Goal: Task Accomplishment & Management: Use online tool/utility

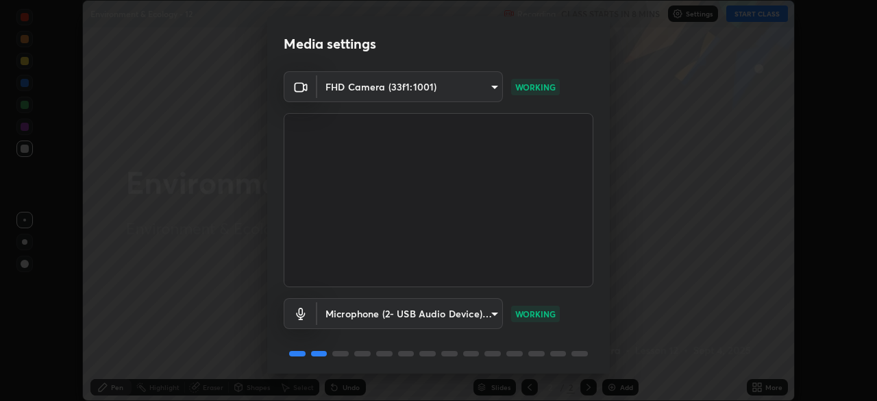
scroll to position [48, 0]
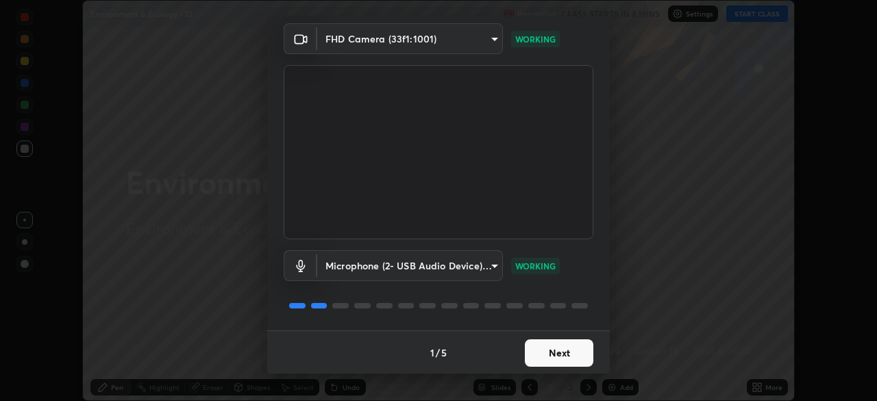
click at [552, 358] on button "Next" at bounding box center [559, 352] width 69 height 27
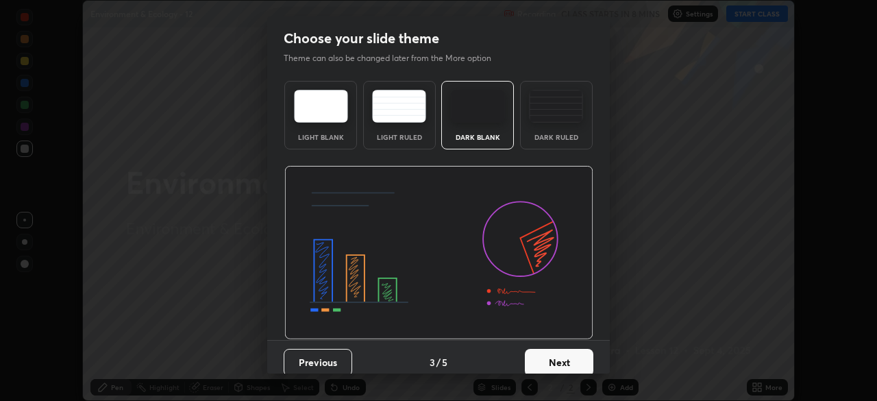
click at [548, 355] on button "Next" at bounding box center [559, 362] width 69 height 27
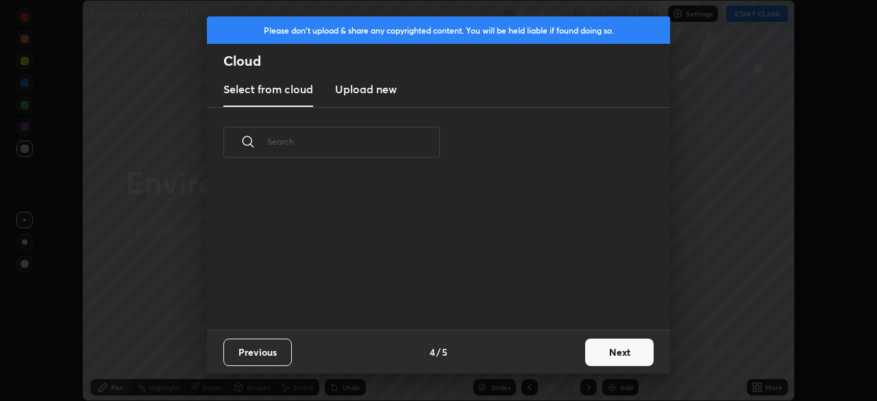
click at [552, 355] on div "Previous 4 / 5 Next" at bounding box center [438, 352] width 463 height 44
click at [604, 355] on button "Next" at bounding box center [619, 352] width 69 height 27
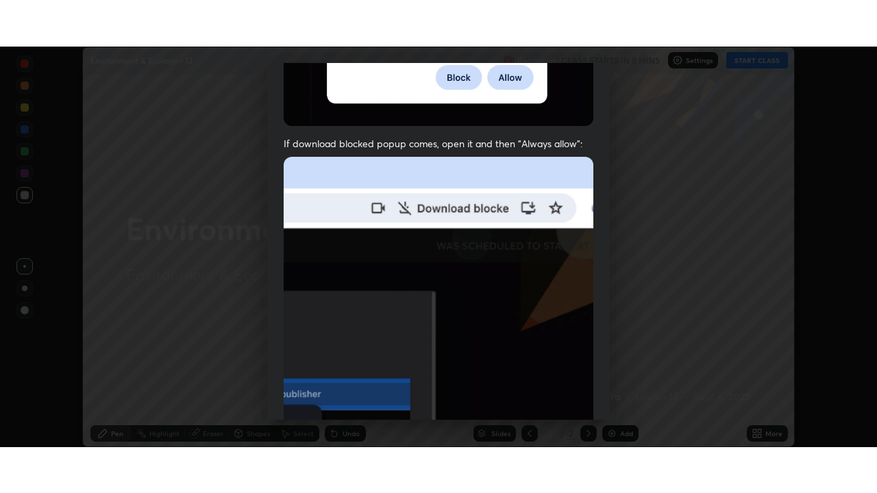
scroll to position [328, 0]
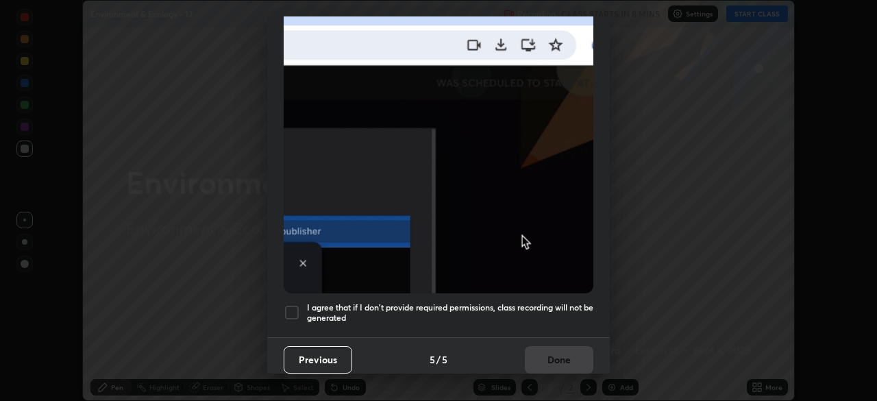
click at [462, 315] on h5 "I agree that if I don't provide required permissions, class recording will not …" at bounding box center [450, 312] width 286 height 21
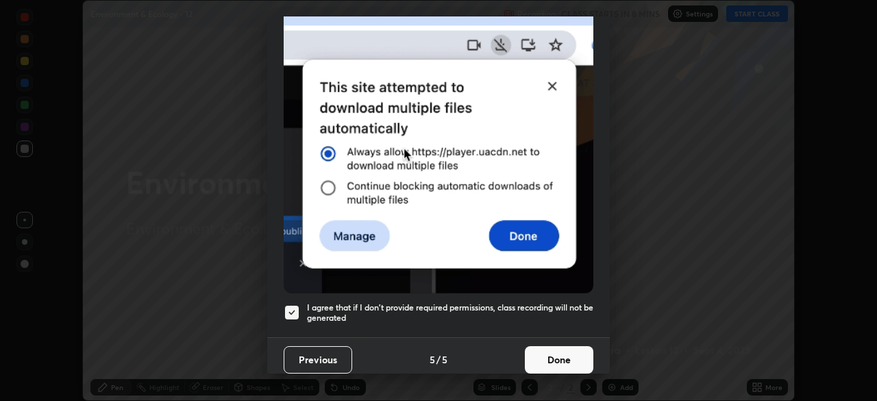
click at [558, 352] on button "Done" at bounding box center [559, 359] width 69 height 27
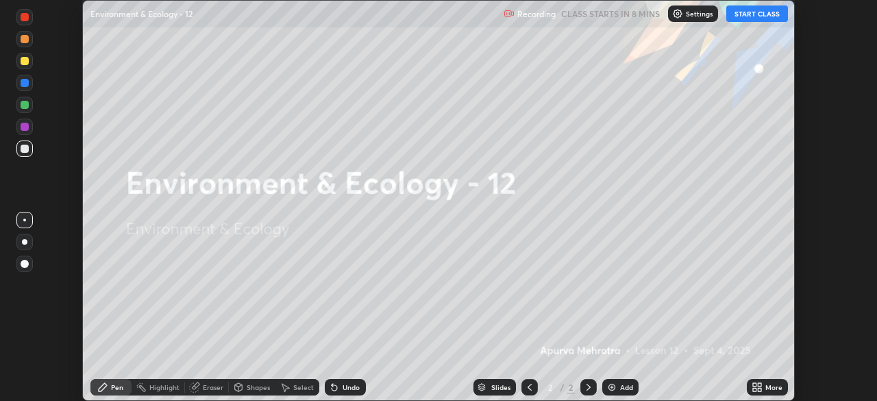
click at [768, 387] on div "More" at bounding box center [773, 387] width 17 height 7
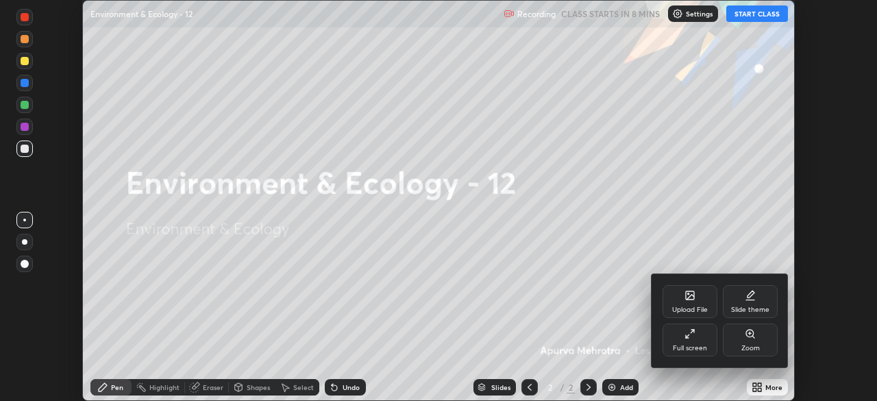
click at [700, 339] on div "Full screen" at bounding box center [690, 339] width 55 height 33
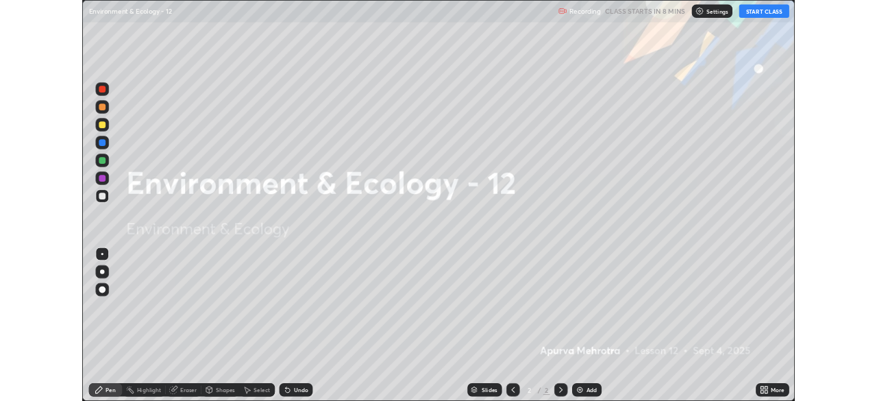
scroll to position [493, 877]
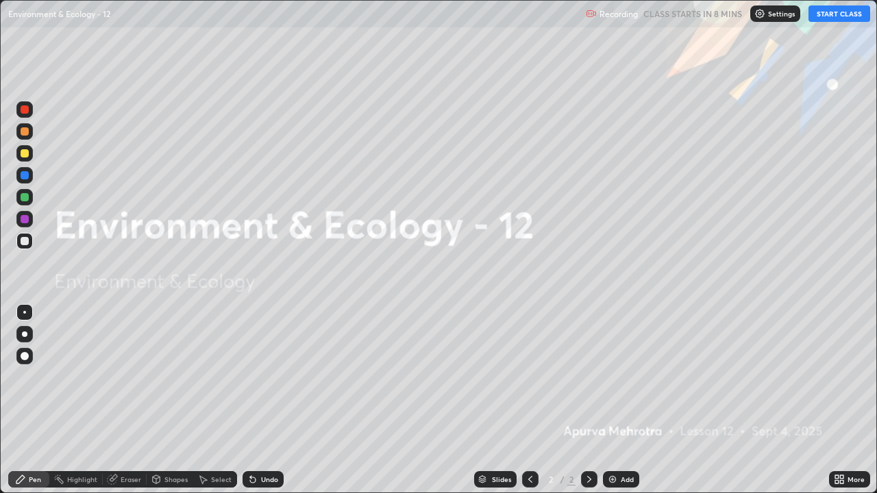
click at [778, 14] on p "Settings" at bounding box center [781, 13] width 27 height 7
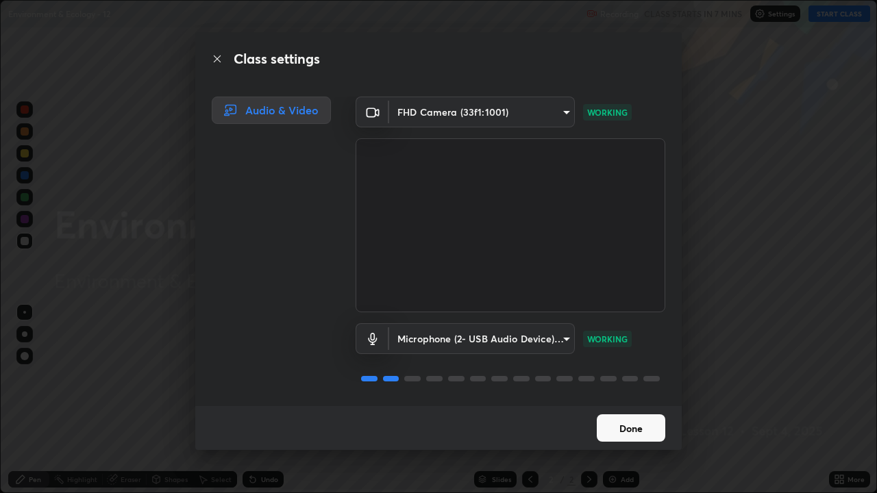
click at [617, 400] on button "Done" at bounding box center [631, 428] width 69 height 27
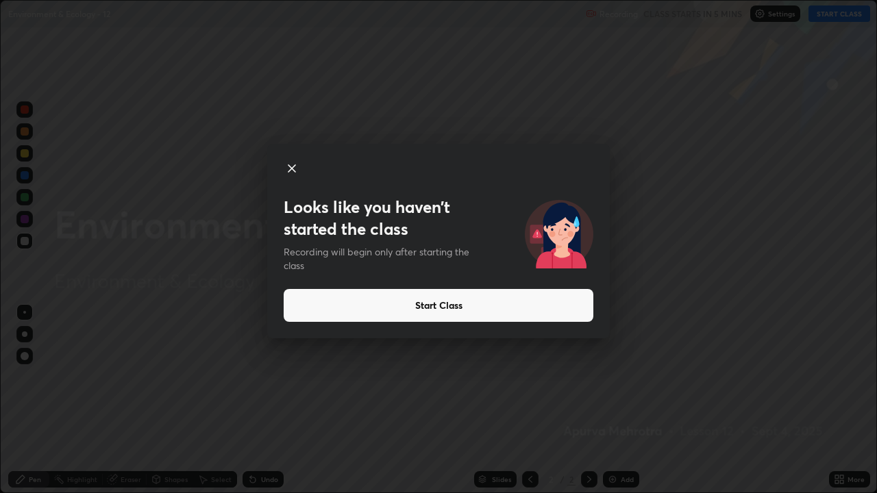
click at [397, 353] on div "Looks like you haven’t started the class Recording will begin only after starti…" at bounding box center [438, 246] width 877 height 493
click at [562, 400] on div "Looks like you haven’t started the class Recording will begin only after starti…" at bounding box center [438, 246] width 877 height 493
click at [703, 400] on div "Looks like you haven’t started the class Recording will begin only after starti…" at bounding box center [438, 246] width 877 height 493
click at [872, 400] on div "Looks like you haven’t started the class Recording will begin only after starti…" at bounding box center [438, 246] width 877 height 493
click at [352, 400] on div "Looks like you haven’t started the class Recording will begin only after starti…" at bounding box center [438, 246] width 877 height 493
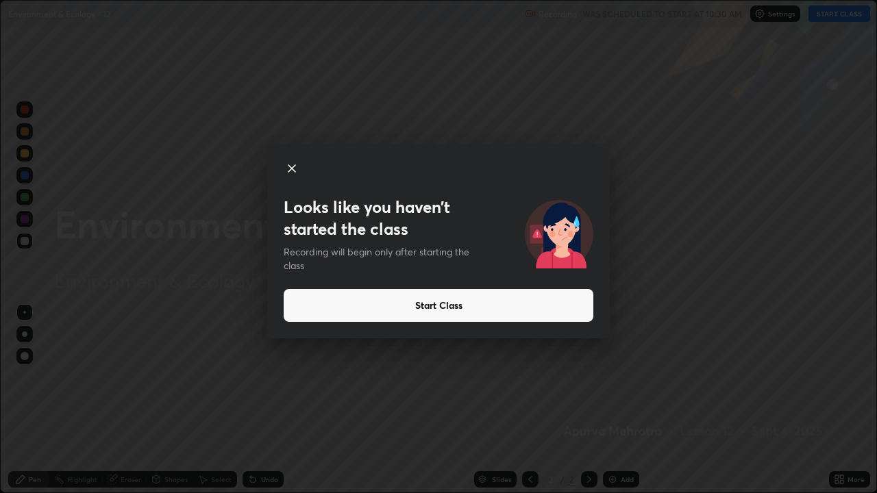
click at [368, 303] on button "Start Class" at bounding box center [439, 305] width 310 height 33
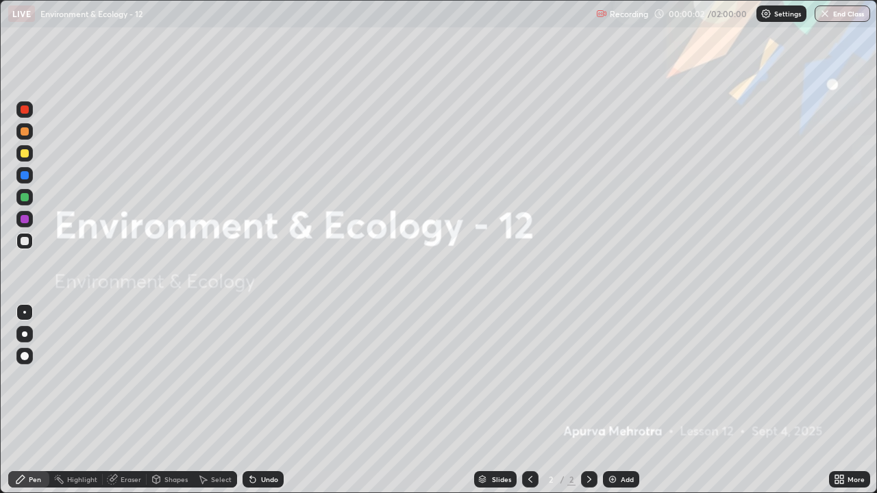
click at [610, 400] on div "Add" at bounding box center [621, 479] width 36 height 16
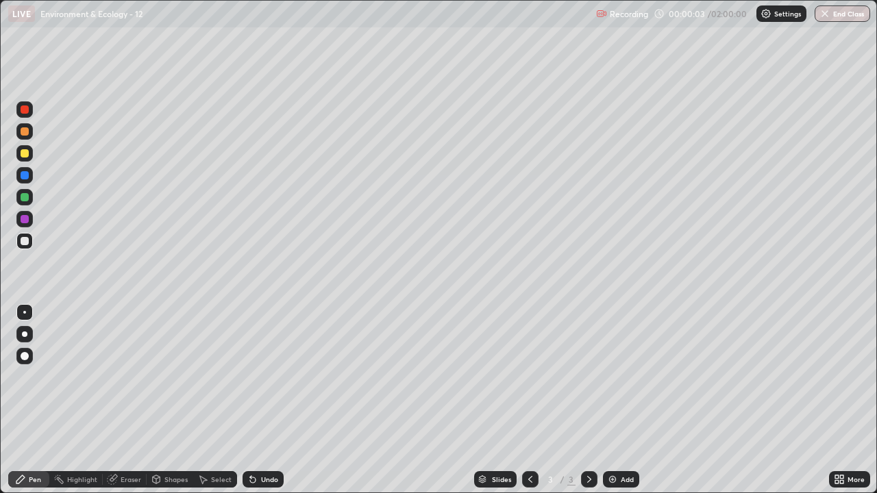
click at [611, 400] on img at bounding box center [612, 479] width 11 height 11
click at [610, 400] on img at bounding box center [612, 479] width 11 height 11
click at [609, 400] on img at bounding box center [612, 479] width 11 height 11
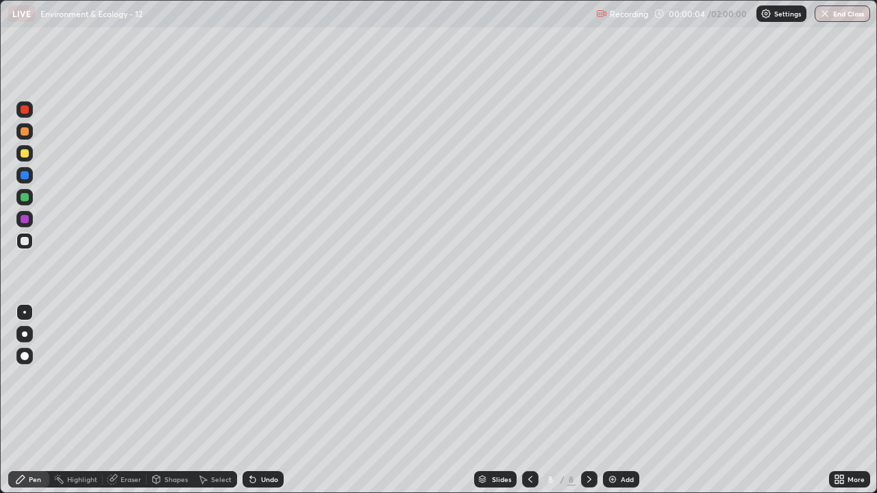
click at [609, 400] on img at bounding box center [612, 479] width 11 height 11
click at [528, 400] on icon at bounding box center [530, 479] width 11 height 11
click at [529, 400] on icon at bounding box center [530, 479] width 11 height 11
click at [528, 400] on icon at bounding box center [530, 479] width 11 height 11
click at [526, 400] on icon at bounding box center [530, 479] width 11 height 11
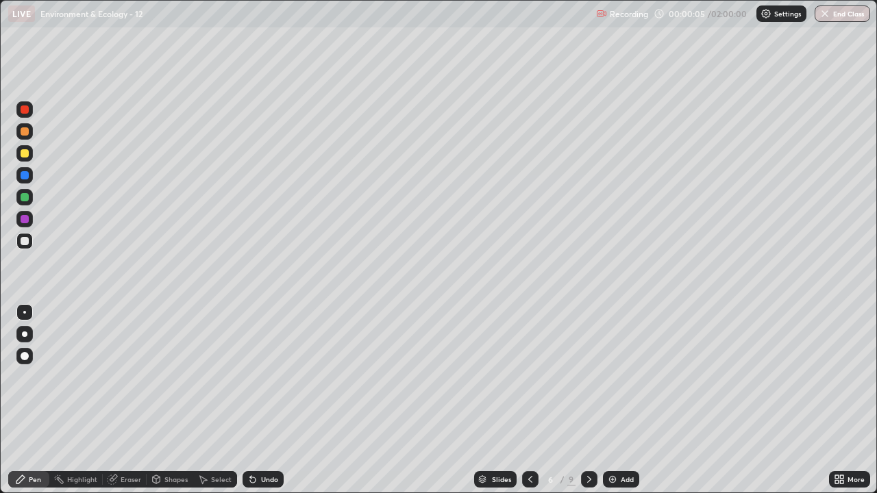
click at [527, 400] on icon at bounding box center [530, 479] width 11 height 11
click at [528, 400] on icon at bounding box center [530, 479] width 4 height 7
click at [527, 400] on icon at bounding box center [530, 479] width 11 height 11
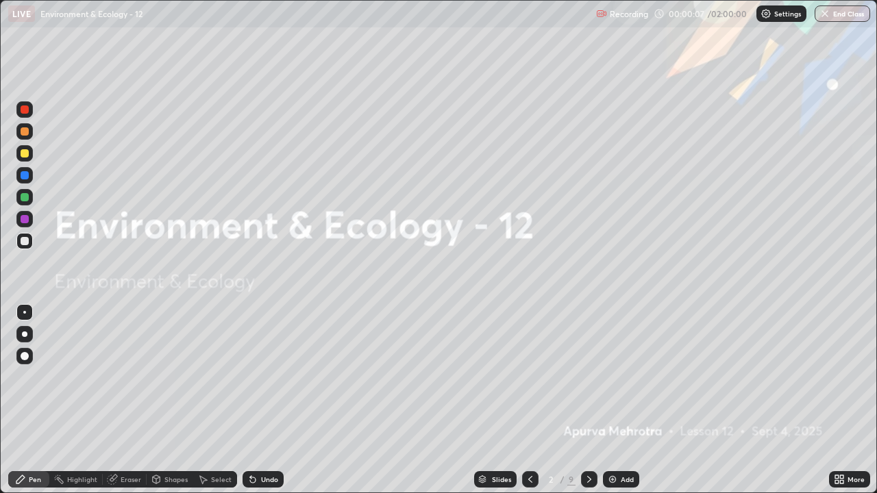
click at [588, 400] on icon at bounding box center [589, 479] width 11 height 11
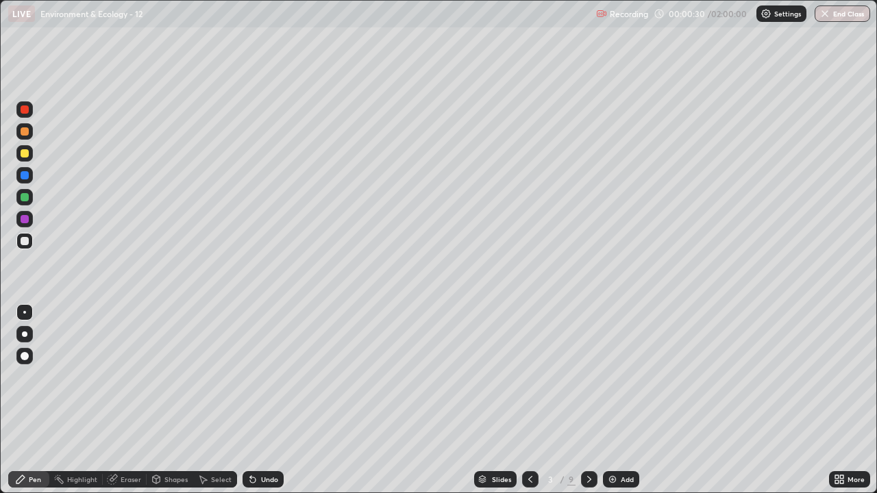
click at [25, 334] on div at bounding box center [24, 334] width 5 height 5
click at [26, 151] on div at bounding box center [25, 153] width 8 height 8
click at [27, 199] on div at bounding box center [25, 197] width 8 height 8
click at [23, 214] on div at bounding box center [24, 219] width 16 height 16
click at [26, 155] on div at bounding box center [25, 153] width 8 height 8
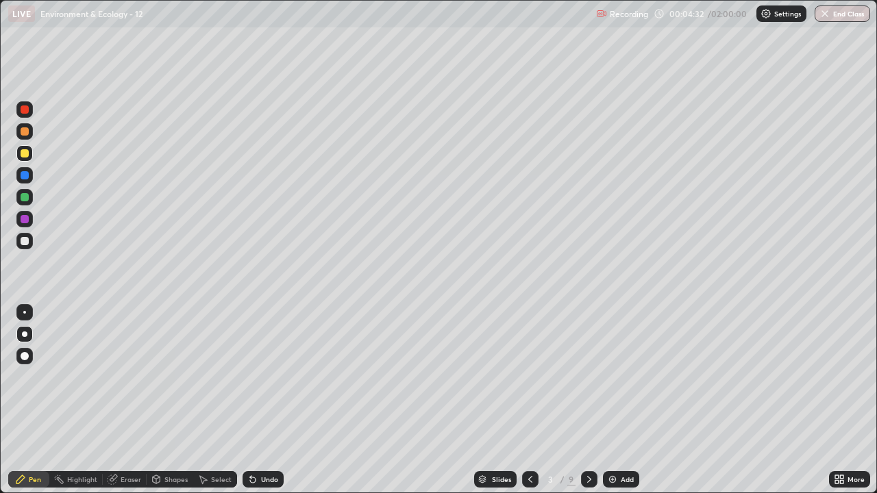
click at [23, 178] on div at bounding box center [25, 175] width 8 height 8
click at [25, 201] on div at bounding box center [25, 197] width 8 height 8
click at [24, 241] on div at bounding box center [25, 241] width 8 height 8
click at [30, 200] on div at bounding box center [24, 197] width 16 height 16
click at [21, 214] on div at bounding box center [24, 219] width 16 height 16
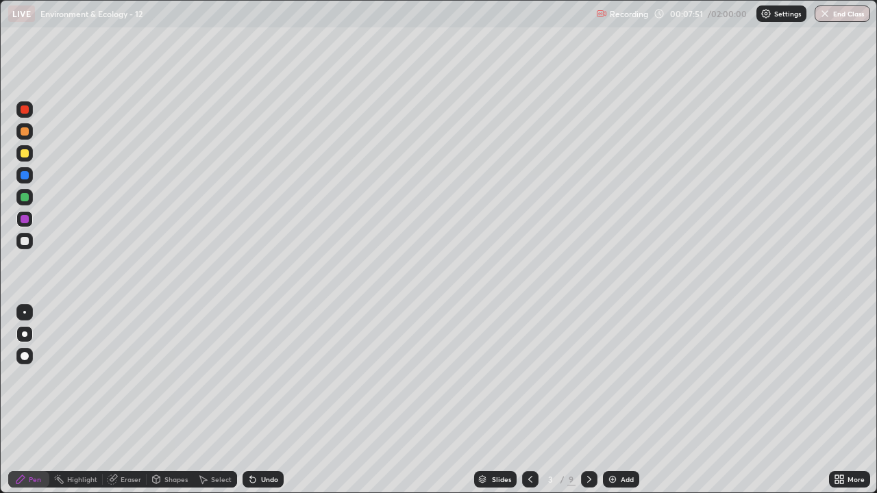
click at [25, 195] on div at bounding box center [25, 197] width 8 height 8
click at [22, 154] on div at bounding box center [25, 153] width 8 height 8
click at [27, 175] on div at bounding box center [25, 175] width 8 height 8
click at [26, 221] on div at bounding box center [25, 219] width 8 height 8
click at [837, 400] on icon at bounding box center [836, 481] width 3 height 3
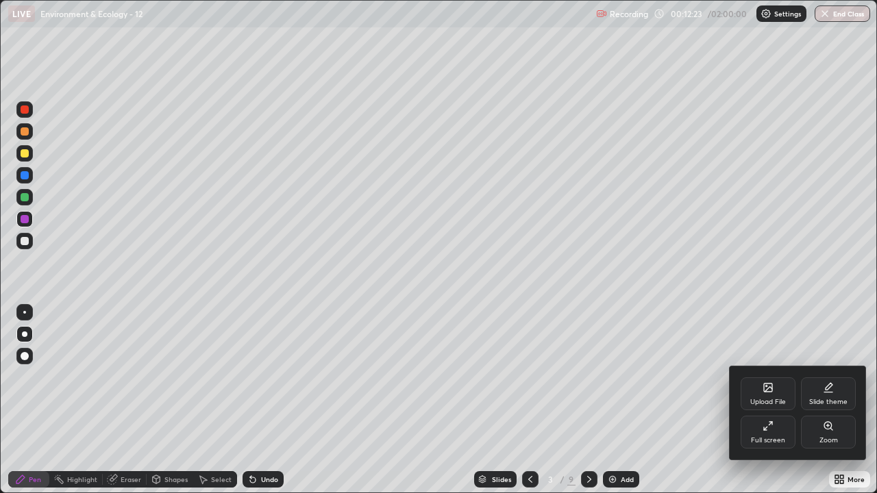
click at [757, 400] on div "Full screen" at bounding box center [768, 432] width 55 height 33
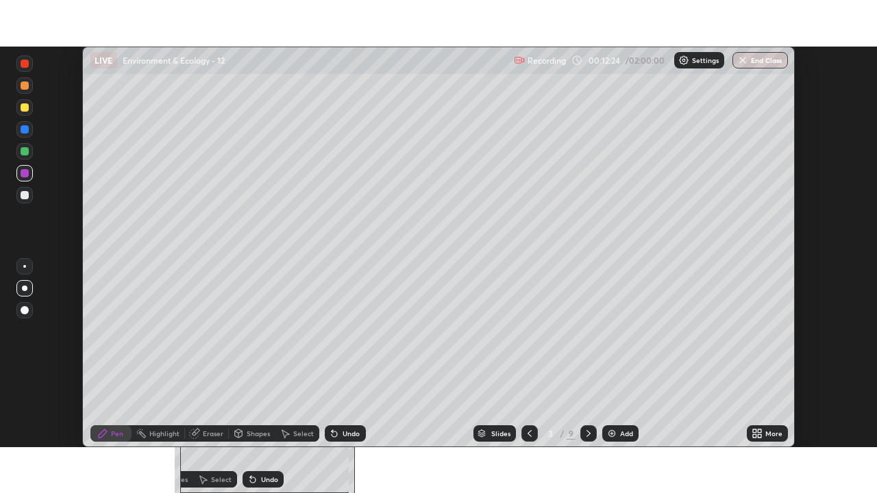
scroll to position [68125, 67650]
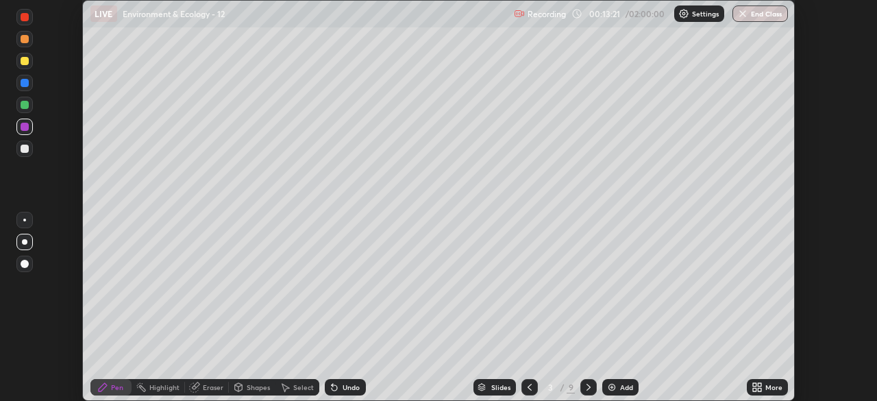
click at [755, 384] on icon at bounding box center [754, 384] width 3 height 3
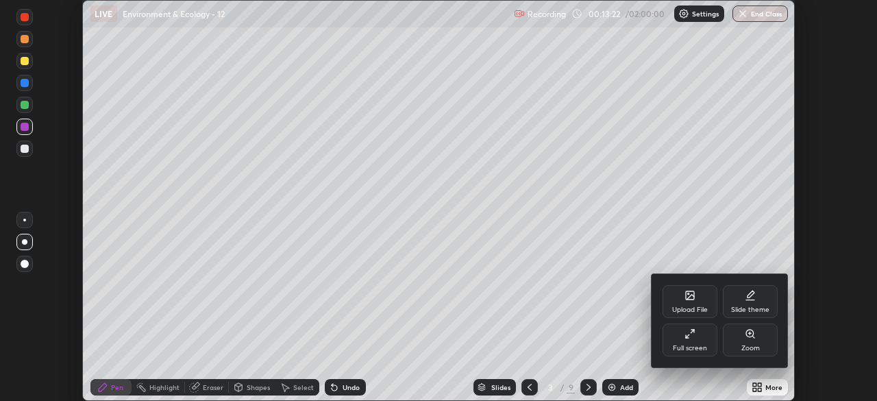
click at [694, 343] on div "Full screen" at bounding box center [690, 339] width 55 height 33
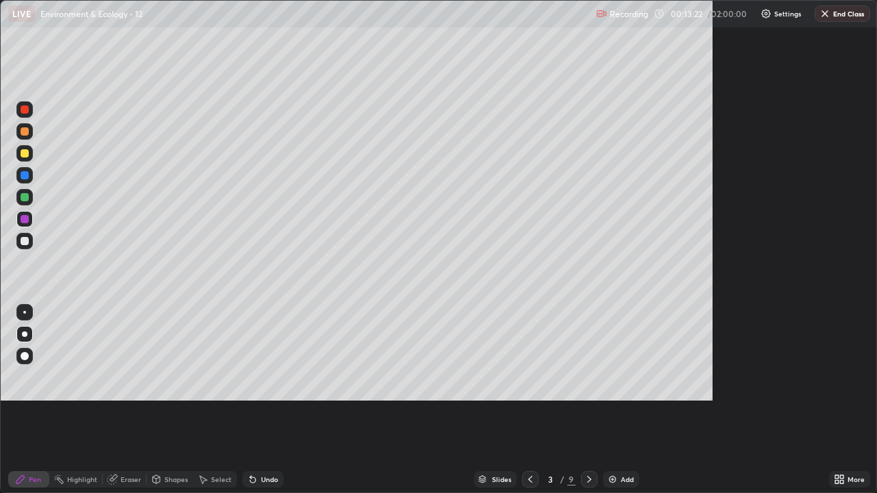
scroll to position [493, 877]
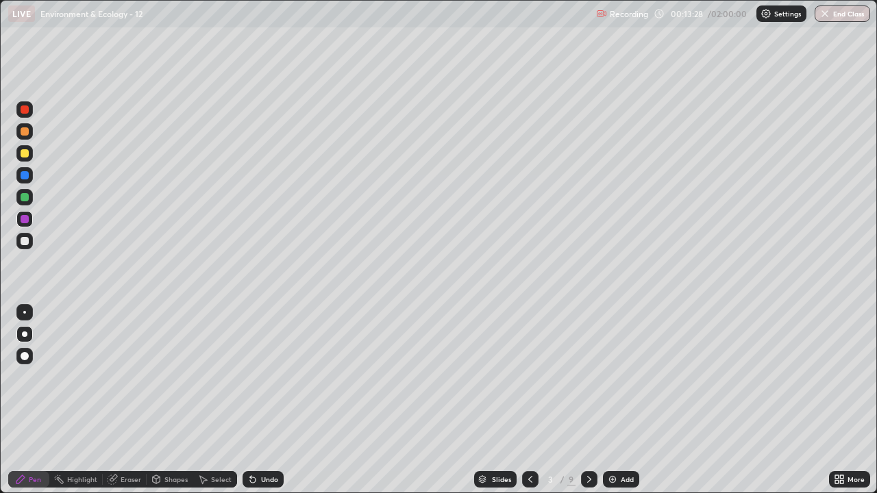
click at [588, 400] on icon at bounding box center [589, 479] width 11 height 11
click at [25, 154] on div at bounding box center [25, 153] width 8 height 8
click at [21, 199] on div at bounding box center [25, 197] width 8 height 8
click at [29, 137] on div at bounding box center [24, 131] width 16 height 16
click at [25, 154] on div at bounding box center [25, 153] width 8 height 8
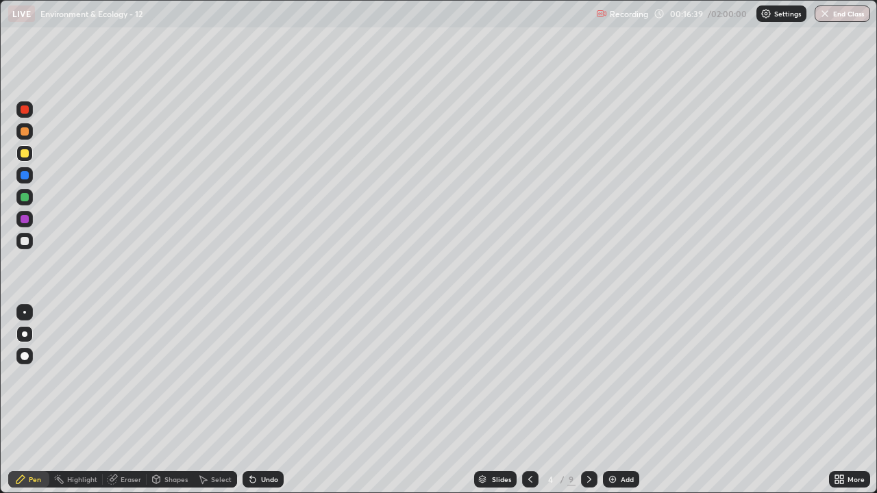
click at [24, 221] on div at bounding box center [25, 219] width 8 height 8
click at [24, 197] on div at bounding box center [25, 197] width 8 height 8
click at [22, 242] on div at bounding box center [25, 241] width 8 height 8
click at [27, 199] on div at bounding box center [25, 197] width 8 height 8
click at [25, 219] on div at bounding box center [25, 219] width 8 height 8
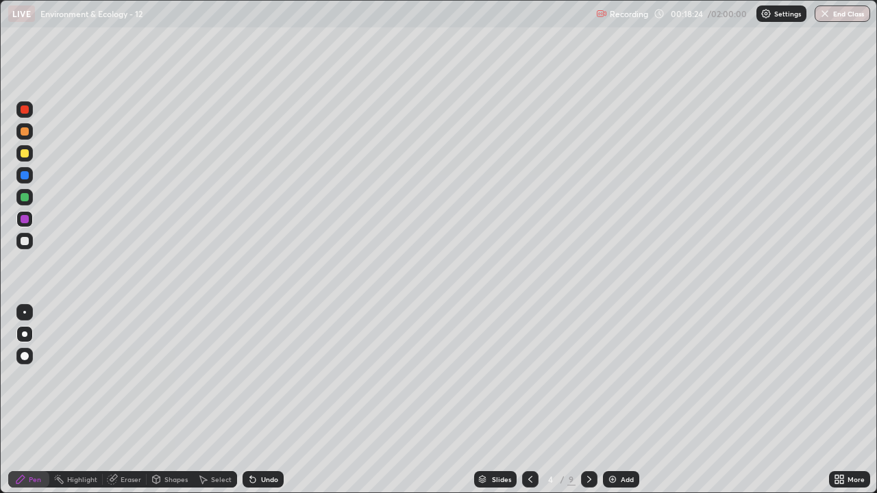
click at [28, 154] on div at bounding box center [25, 153] width 8 height 8
click at [27, 243] on div at bounding box center [25, 241] width 8 height 8
click at [25, 224] on div at bounding box center [24, 219] width 16 height 16
click at [25, 154] on div at bounding box center [25, 153] width 8 height 8
click at [26, 177] on div at bounding box center [25, 175] width 8 height 8
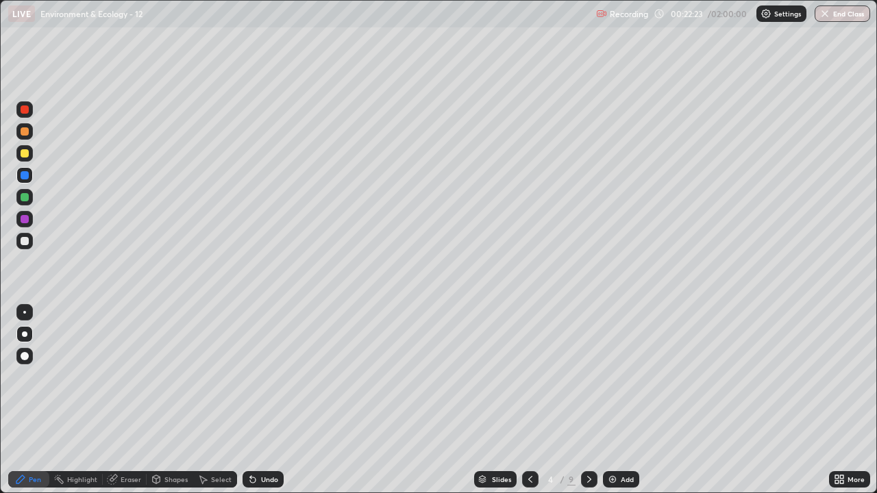
click at [27, 135] on div at bounding box center [25, 131] width 8 height 8
click at [25, 220] on div at bounding box center [25, 219] width 8 height 8
click at [588, 400] on icon at bounding box center [589, 479] width 11 height 11
click at [25, 156] on div at bounding box center [25, 153] width 8 height 8
click at [21, 199] on div at bounding box center [25, 197] width 8 height 8
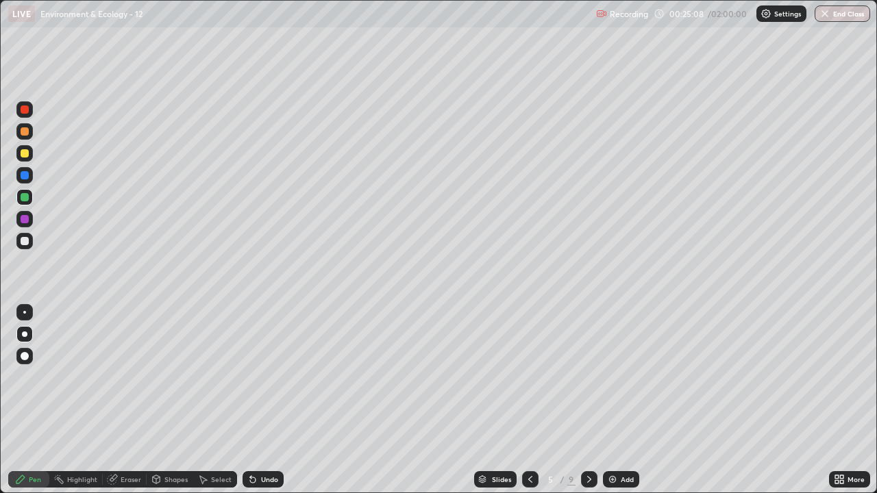
click at [21, 221] on div at bounding box center [25, 219] width 8 height 8
click at [21, 239] on div at bounding box center [25, 241] width 8 height 8
click at [25, 179] on div at bounding box center [25, 175] width 8 height 8
click at [593, 400] on div at bounding box center [589, 479] width 16 height 16
click at [25, 199] on div at bounding box center [25, 197] width 8 height 8
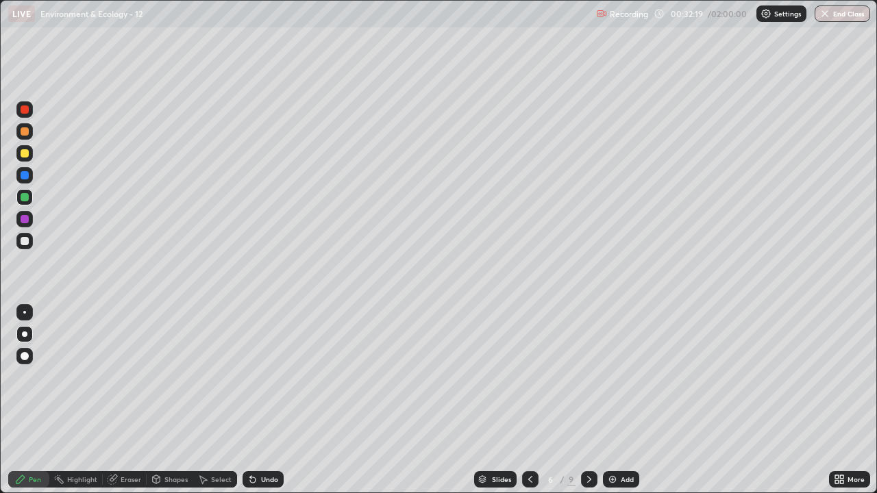
click at [25, 138] on div at bounding box center [24, 131] width 16 height 16
click at [22, 220] on div at bounding box center [25, 219] width 8 height 8
click at [23, 178] on div at bounding box center [25, 175] width 8 height 8
click at [23, 134] on div at bounding box center [25, 131] width 8 height 8
click at [24, 217] on div at bounding box center [25, 219] width 8 height 8
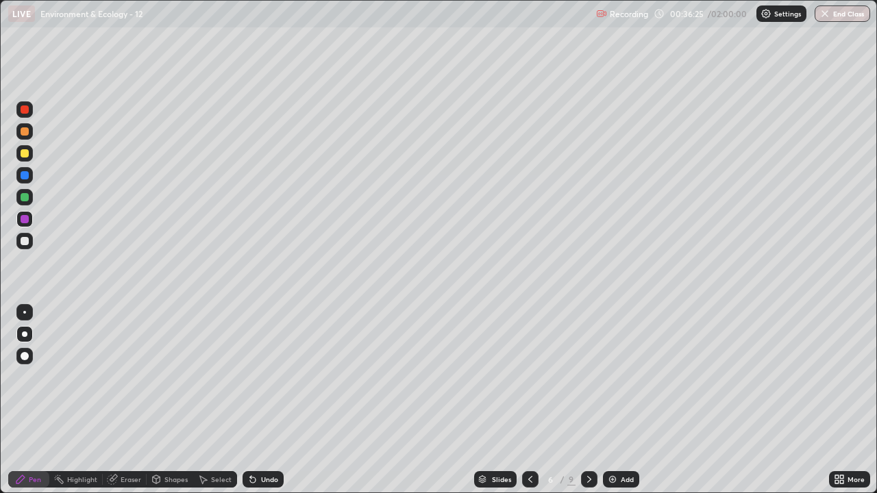
click at [70, 400] on div "Highlight" at bounding box center [82, 479] width 30 height 7
click at [25, 154] on div at bounding box center [25, 153] width 8 height 8
click at [36, 400] on div "Pen" at bounding box center [35, 479] width 12 height 7
click at [27, 177] on div at bounding box center [25, 175] width 8 height 8
click at [88, 400] on div "Highlight" at bounding box center [75, 479] width 53 height 16
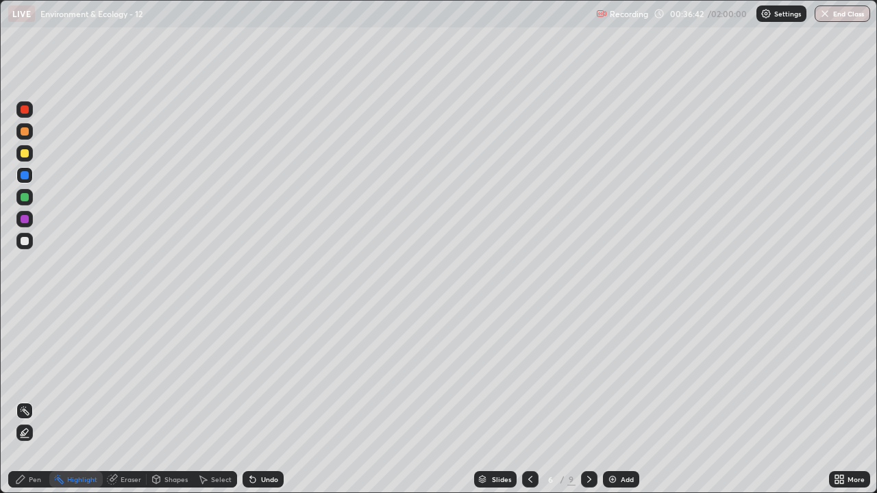
click at [24, 400] on icon at bounding box center [24, 433] width 11 height 11
click at [25, 154] on div at bounding box center [25, 153] width 8 height 8
click at [36, 400] on div "Pen" at bounding box center [35, 479] width 12 height 7
click at [30, 234] on div at bounding box center [24, 241] width 16 height 16
click at [25, 196] on div at bounding box center [25, 197] width 8 height 8
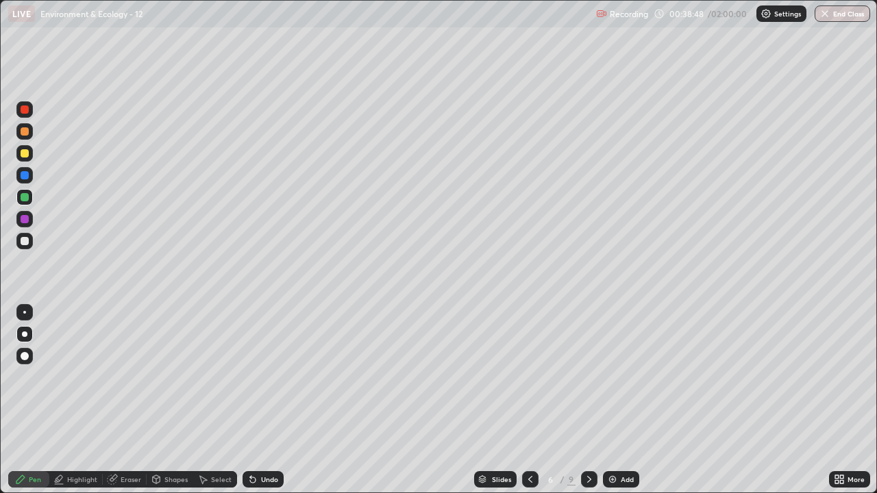
click at [23, 219] on div at bounding box center [25, 219] width 8 height 8
click at [24, 160] on div at bounding box center [24, 153] width 16 height 16
click at [82, 400] on div "Highlight" at bounding box center [82, 479] width 30 height 7
click at [24, 219] on div at bounding box center [25, 219] width 8 height 8
click at [35, 400] on div "Pen" at bounding box center [28, 479] width 41 height 16
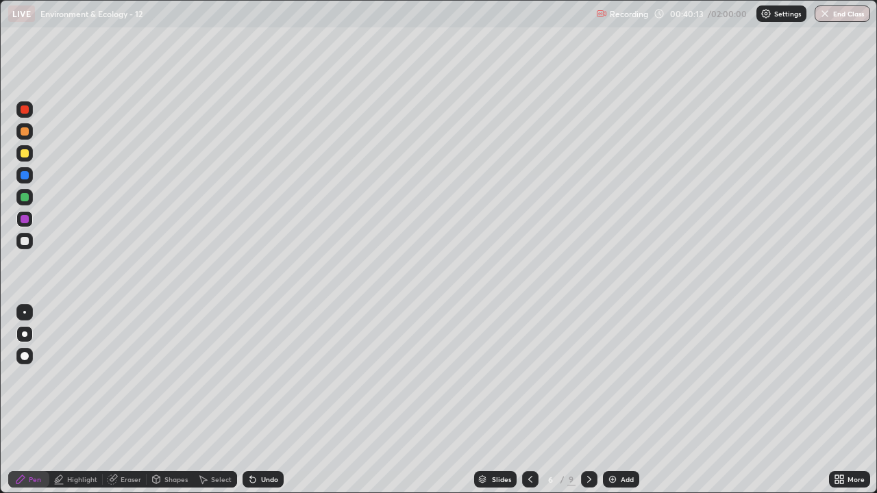
click at [27, 240] on div at bounding box center [25, 241] width 8 height 8
click at [587, 400] on div at bounding box center [589, 479] width 16 height 27
click at [25, 154] on div at bounding box center [25, 153] width 8 height 8
click at [25, 197] on div at bounding box center [25, 197] width 8 height 8
click at [32, 221] on div at bounding box center [24, 219] width 16 height 16
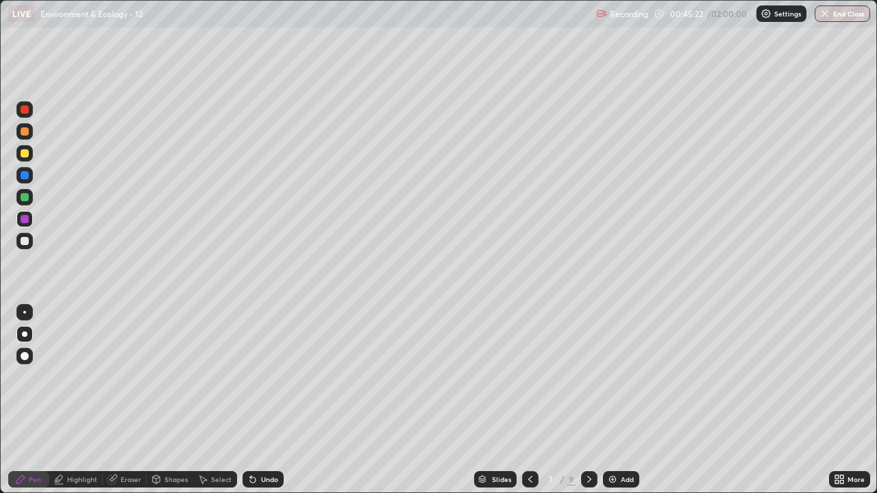
click at [22, 176] on div at bounding box center [25, 175] width 8 height 8
click at [23, 132] on div at bounding box center [25, 131] width 8 height 8
click at [25, 110] on div at bounding box center [25, 110] width 8 height 8
click at [27, 130] on div at bounding box center [25, 131] width 8 height 8
click at [587, 400] on icon at bounding box center [589, 479] width 11 height 11
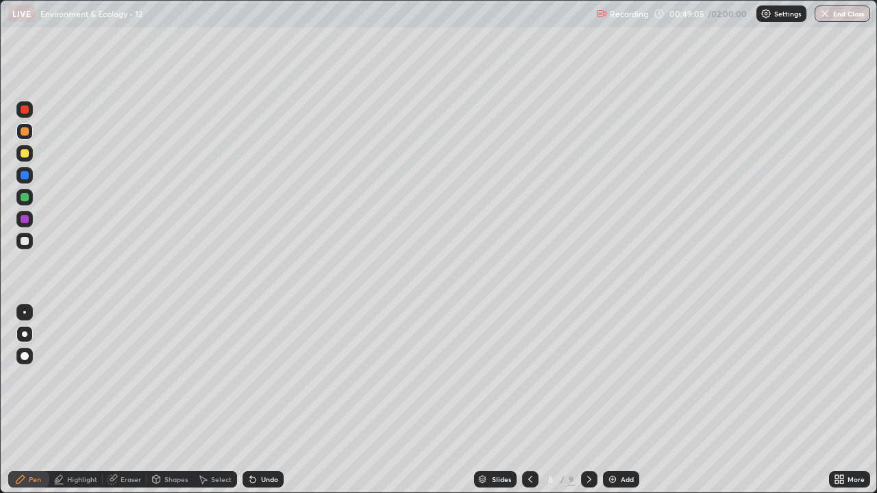
click at [25, 155] on div at bounding box center [25, 153] width 8 height 8
click at [25, 197] on div at bounding box center [25, 197] width 8 height 8
click at [21, 177] on div at bounding box center [25, 175] width 8 height 8
click at [24, 202] on div at bounding box center [24, 197] width 16 height 16
click at [24, 221] on div at bounding box center [25, 219] width 8 height 8
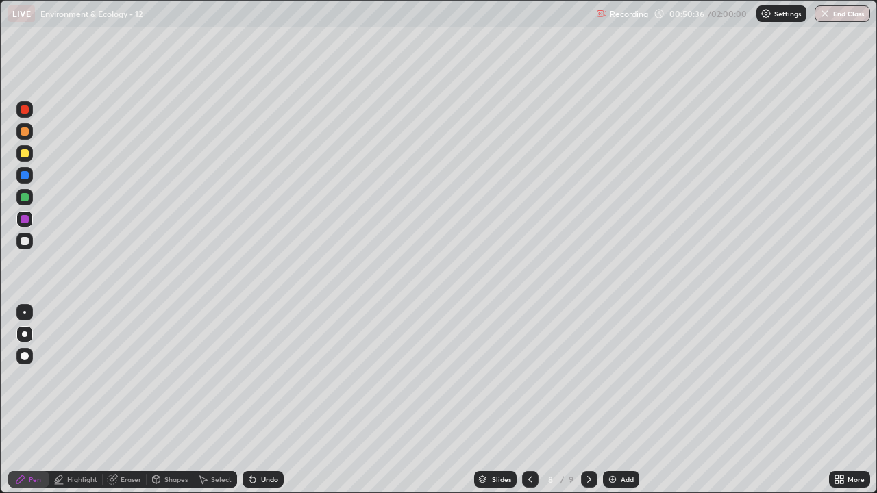
click at [529, 400] on icon at bounding box center [530, 479] width 11 height 11
click at [23, 199] on div at bounding box center [25, 197] width 8 height 8
click at [585, 400] on icon at bounding box center [589, 479] width 11 height 11
click at [24, 134] on div at bounding box center [25, 131] width 8 height 8
click at [25, 154] on div at bounding box center [25, 153] width 8 height 8
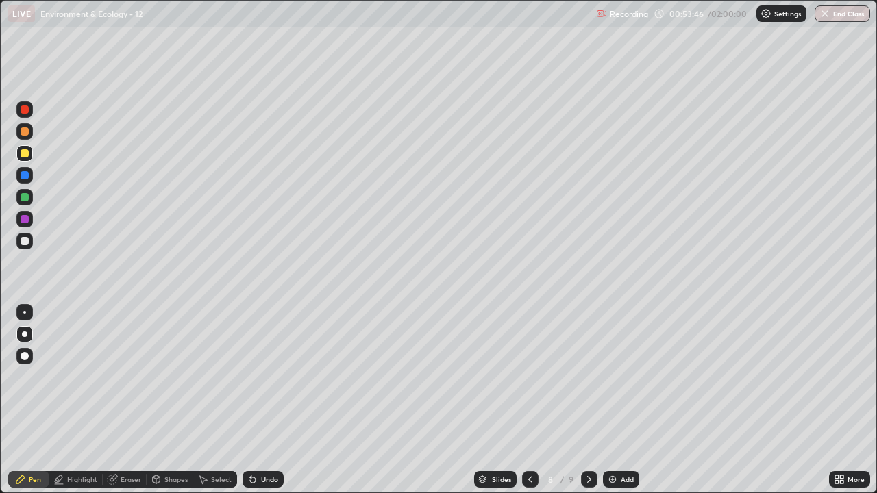
click at [25, 178] on div at bounding box center [25, 175] width 8 height 8
click at [23, 197] on div at bounding box center [25, 197] width 8 height 8
click at [25, 219] on div at bounding box center [25, 219] width 8 height 8
click at [25, 155] on div at bounding box center [25, 153] width 8 height 8
click at [25, 136] on div at bounding box center [24, 131] width 16 height 16
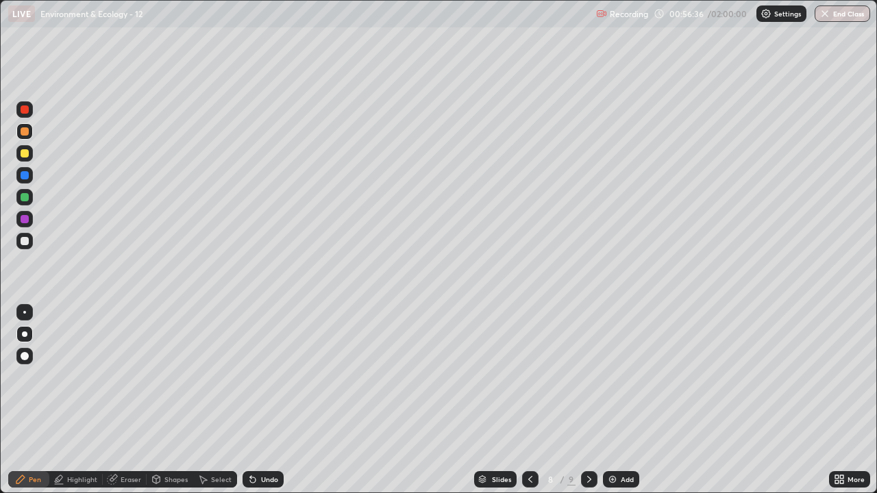
click at [25, 197] on div at bounding box center [25, 197] width 8 height 8
click at [23, 201] on div at bounding box center [25, 197] width 8 height 8
click at [30, 244] on div at bounding box center [24, 241] width 16 height 16
click at [23, 177] on div at bounding box center [25, 175] width 8 height 8
click at [584, 400] on icon at bounding box center [589, 479] width 11 height 11
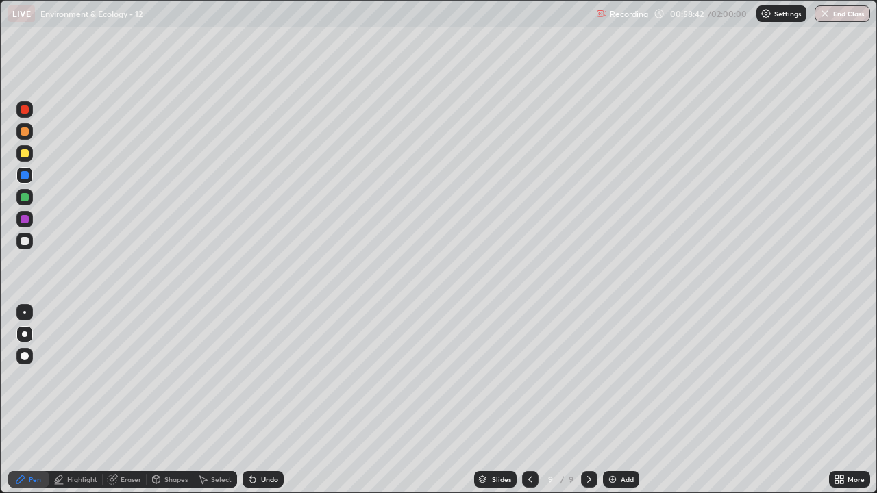
click at [25, 157] on div at bounding box center [25, 153] width 8 height 8
click at [26, 243] on div at bounding box center [25, 241] width 8 height 8
click at [24, 221] on div at bounding box center [25, 219] width 8 height 8
click at [23, 245] on div at bounding box center [25, 241] width 8 height 8
click at [25, 137] on div at bounding box center [24, 131] width 16 height 16
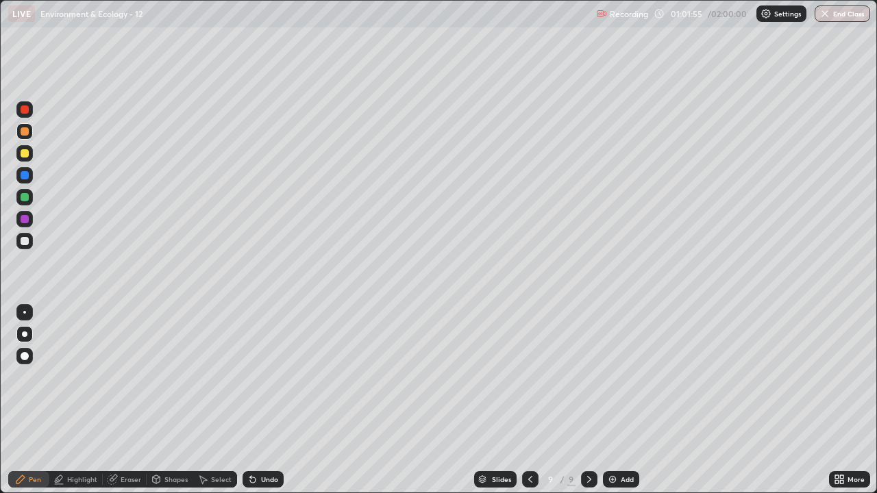
click at [25, 199] on div at bounding box center [25, 197] width 8 height 8
click at [23, 159] on div at bounding box center [24, 153] width 16 height 16
click at [25, 218] on div at bounding box center [25, 219] width 8 height 8
click at [25, 132] on div at bounding box center [25, 131] width 8 height 8
click at [25, 110] on div at bounding box center [25, 110] width 8 height 8
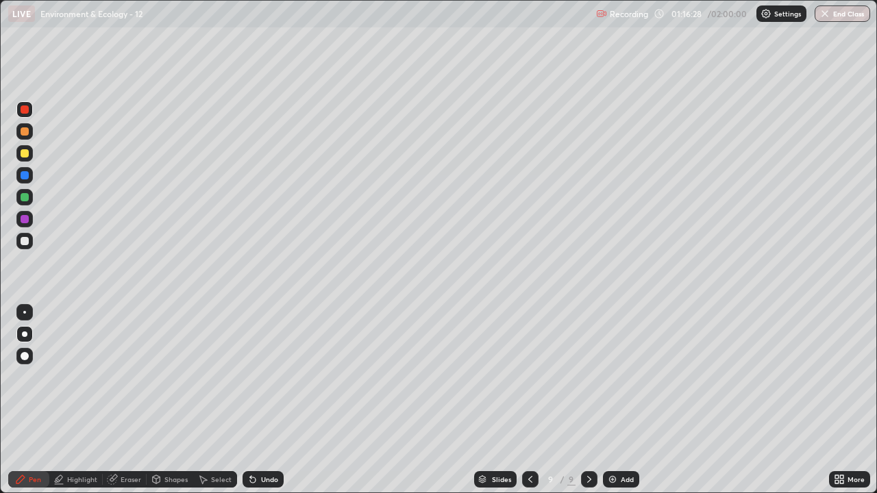
click at [25, 156] on div at bounding box center [25, 153] width 8 height 8
click at [609, 400] on img at bounding box center [612, 479] width 11 height 11
click at [26, 199] on div at bounding box center [25, 197] width 8 height 8
click at [23, 221] on div at bounding box center [25, 219] width 8 height 8
click at [251, 400] on icon at bounding box center [252, 480] width 5 height 5
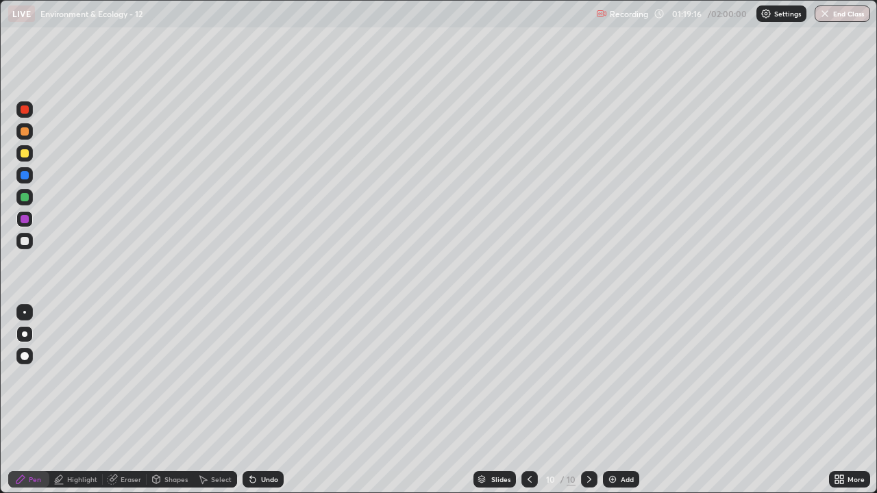
click at [251, 400] on icon at bounding box center [252, 480] width 5 height 5
click at [252, 400] on icon at bounding box center [252, 480] width 5 height 5
click at [251, 400] on icon at bounding box center [252, 480] width 5 height 5
click at [250, 400] on icon at bounding box center [252, 480] width 5 height 5
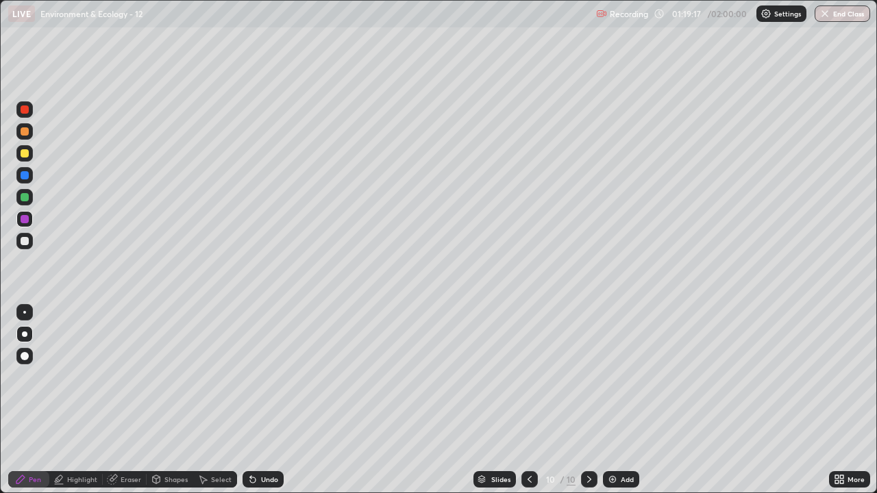
click at [250, 400] on icon at bounding box center [252, 480] width 5 height 5
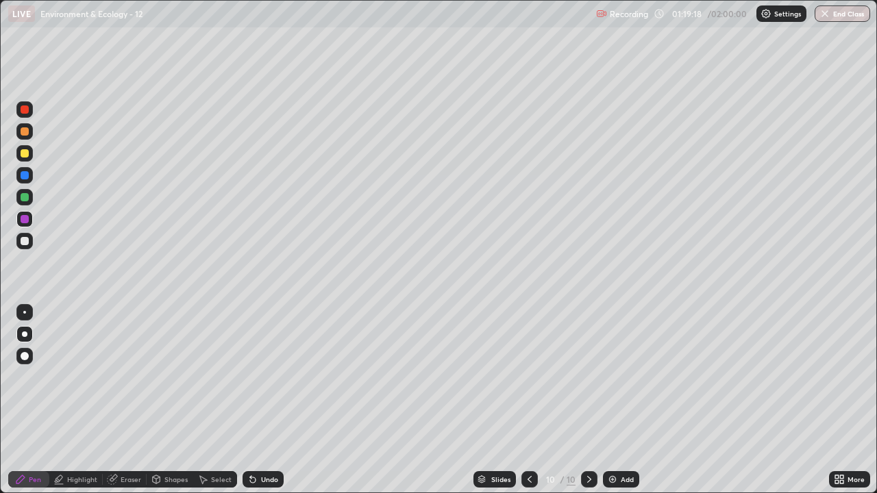
click at [250, 400] on icon at bounding box center [252, 480] width 5 height 5
click at [27, 243] on div at bounding box center [25, 241] width 8 height 8
click at [22, 152] on div at bounding box center [25, 153] width 8 height 8
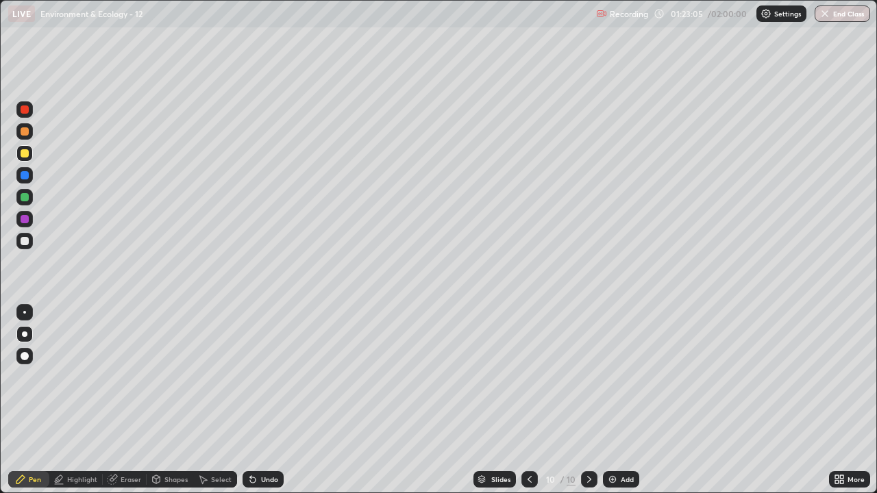
click at [27, 201] on div at bounding box center [25, 197] width 8 height 8
click at [25, 156] on div at bounding box center [25, 153] width 8 height 8
click at [25, 199] on div at bounding box center [25, 197] width 8 height 8
click at [25, 135] on div at bounding box center [25, 131] width 8 height 8
click at [530, 400] on icon at bounding box center [530, 479] width 4 height 7
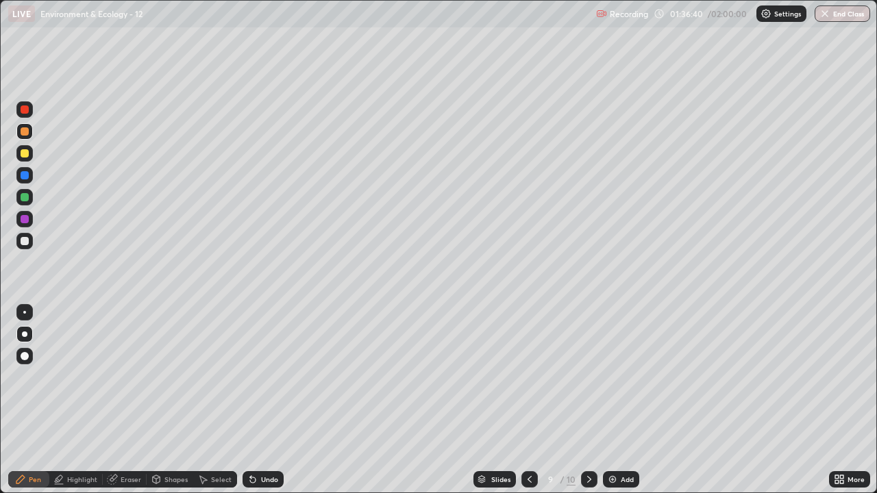
click at [267, 400] on div "Undo" at bounding box center [263, 479] width 41 height 16
click at [263, 400] on div "Undo" at bounding box center [263, 479] width 41 height 16
click at [265, 400] on div "Undo" at bounding box center [263, 479] width 41 height 16
click at [265, 400] on div "Undo" at bounding box center [269, 479] width 17 height 7
click at [588, 400] on icon at bounding box center [589, 479] width 11 height 11
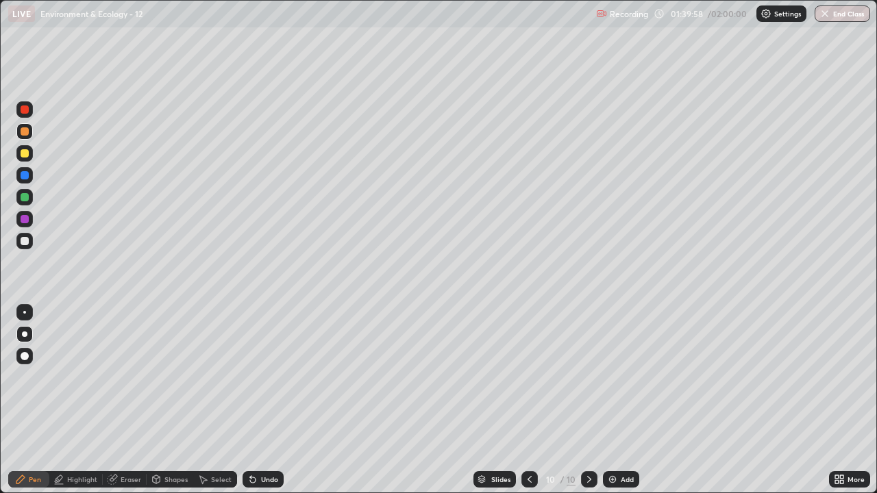
click at [617, 400] on div "Add" at bounding box center [621, 479] width 36 height 16
click at [613, 400] on img at bounding box center [612, 479] width 11 height 11
click at [22, 154] on div at bounding box center [25, 153] width 8 height 8
click at [22, 127] on div at bounding box center [25, 131] width 8 height 8
click at [25, 176] on div at bounding box center [25, 175] width 8 height 8
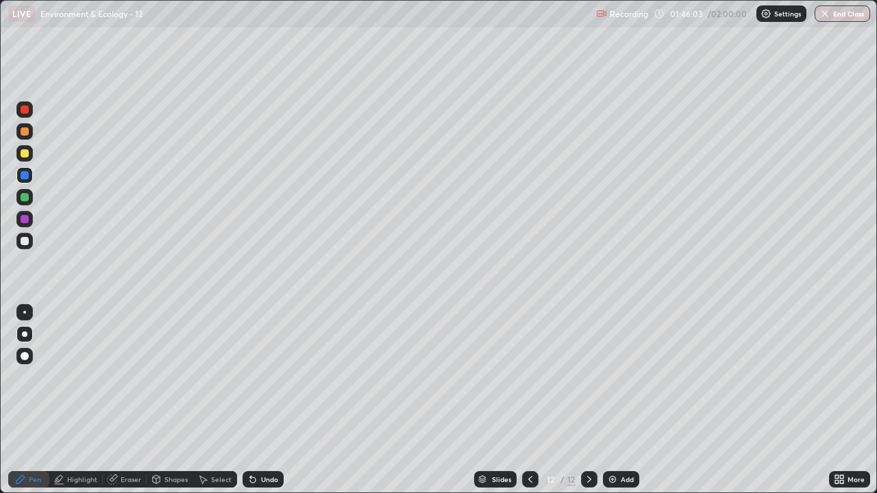
click at [25, 198] on div at bounding box center [25, 197] width 8 height 8
click at [23, 175] on div at bounding box center [25, 175] width 8 height 8
click at [25, 110] on div at bounding box center [25, 110] width 8 height 8
click at [23, 221] on div at bounding box center [25, 219] width 8 height 8
click at [25, 115] on div at bounding box center [24, 109] width 16 height 16
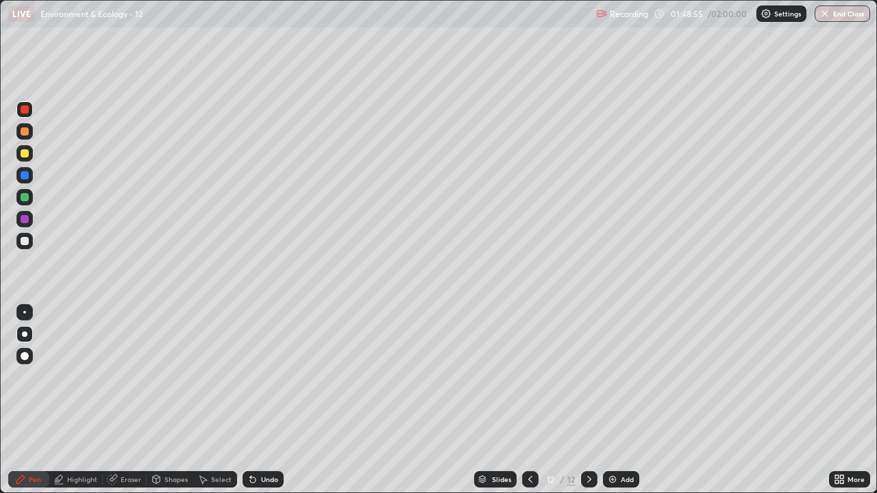
click at [439, 400] on div "Slides 12 / 12 Add" at bounding box center [556, 479] width 545 height 27
click at [437, 400] on div "Slides 12 / 12 Add" at bounding box center [556, 479] width 545 height 27
click at [441, 400] on div "Slides 12 / 12 Add" at bounding box center [556, 479] width 545 height 27
click at [443, 400] on div "Slides 12 / 12 Add" at bounding box center [556, 479] width 545 height 27
click at [441, 400] on div "Slides 12 / 12 Add" at bounding box center [556, 479] width 545 height 27
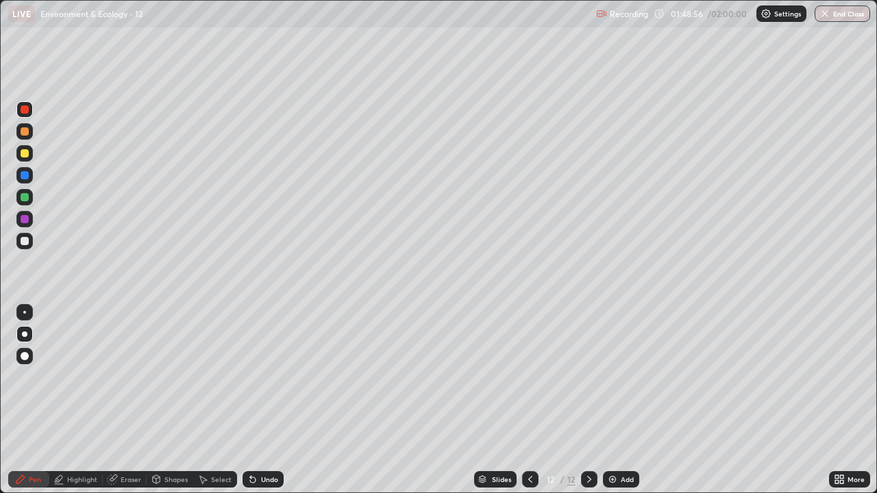
click at [443, 400] on div "Slides 12 / 12 Add" at bounding box center [556, 479] width 545 height 27
click at [435, 400] on div "Slides 12 / 12 Add" at bounding box center [556, 479] width 545 height 27
click at [439, 400] on div "Slides 12 / 12 Add" at bounding box center [556, 479] width 545 height 27
click at [443, 400] on div "Slides 12 / 12 Add" at bounding box center [556, 479] width 545 height 27
click at [447, 400] on div "Slides 12 / 12 Add" at bounding box center [556, 479] width 545 height 27
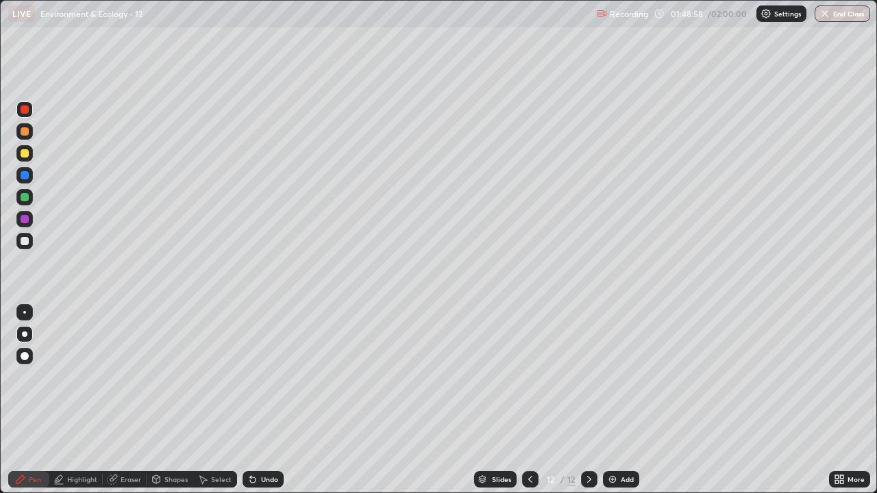
click at [444, 400] on div "Slides 12 / 12 Add" at bounding box center [556, 479] width 545 height 27
click at [23, 135] on div at bounding box center [25, 131] width 8 height 8
click at [25, 197] on div at bounding box center [25, 197] width 8 height 8
click at [25, 241] on div at bounding box center [25, 241] width 8 height 8
click at [30, 130] on div at bounding box center [24, 131] width 16 height 16
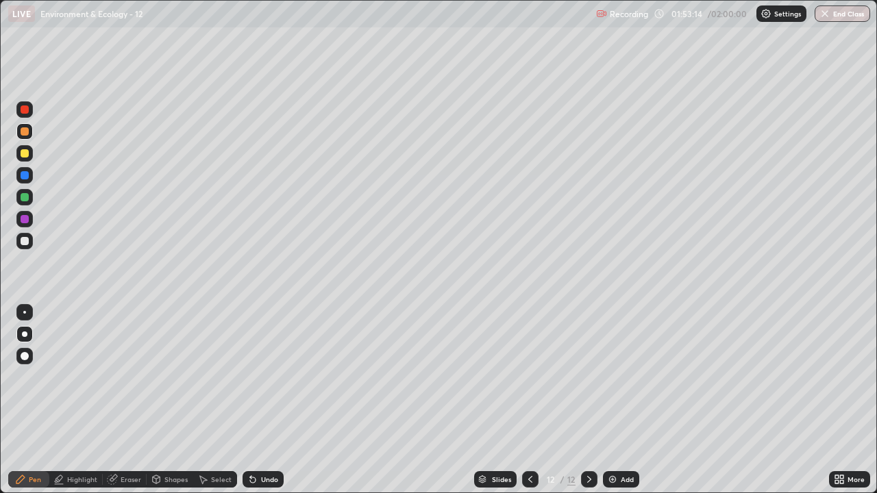
click at [23, 240] on div at bounding box center [25, 241] width 8 height 8
click at [26, 113] on div at bounding box center [25, 110] width 8 height 8
click at [26, 197] on div at bounding box center [25, 197] width 8 height 8
click at [26, 139] on div at bounding box center [24, 131] width 16 height 16
click at [21, 177] on div at bounding box center [25, 175] width 8 height 8
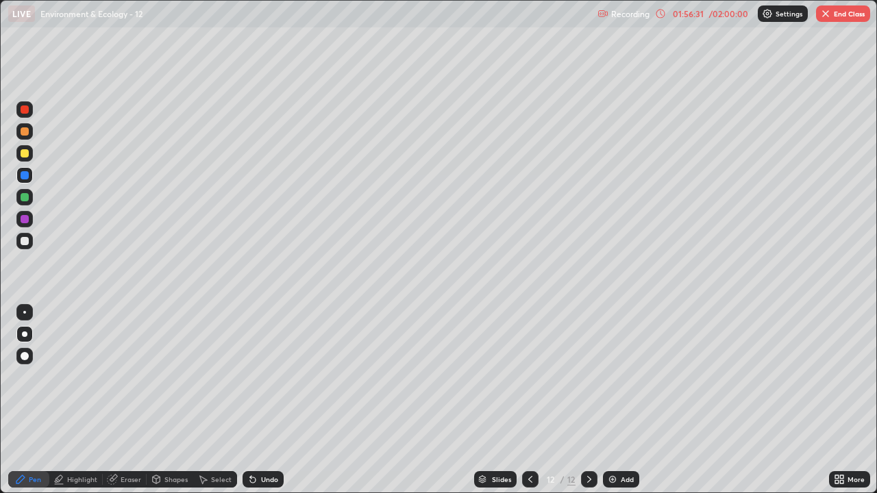
click at [23, 138] on div at bounding box center [24, 131] width 16 height 16
click at [23, 115] on div at bounding box center [24, 109] width 16 height 16
click at [22, 199] on div at bounding box center [25, 197] width 8 height 8
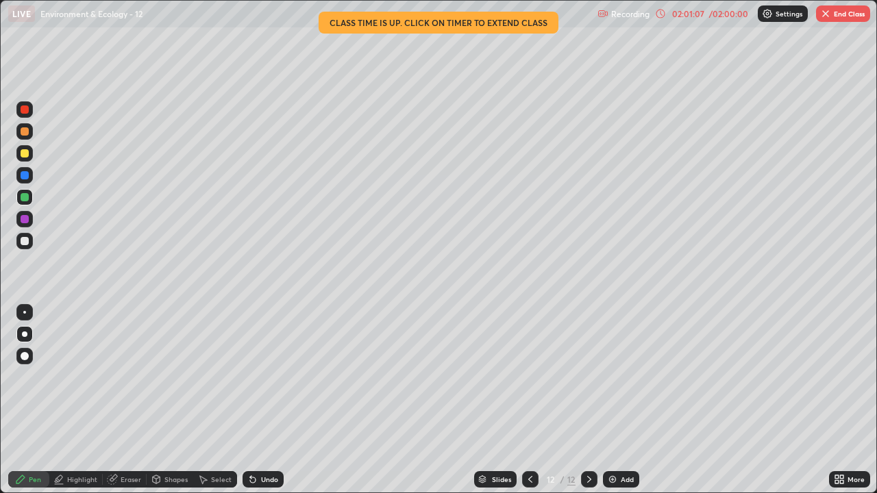
click at [836, 19] on button "End Class" at bounding box center [843, 13] width 54 height 16
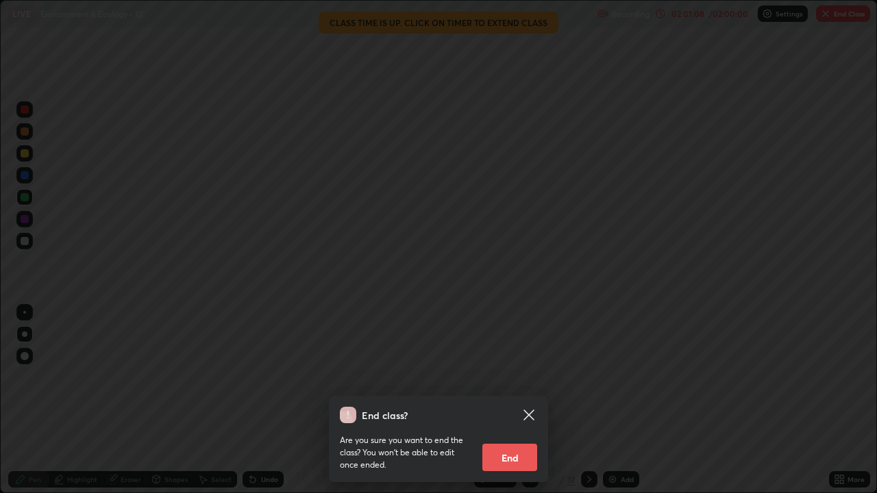
click at [530, 400] on button "End" at bounding box center [509, 457] width 55 height 27
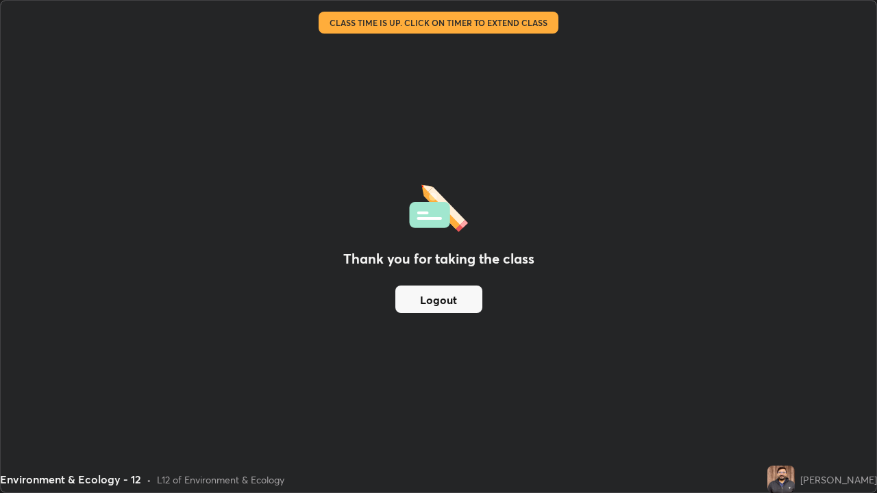
click at [443, 50] on div "Thank you for taking the class Logout" at bounding box center [439, 247] width 876 height 492
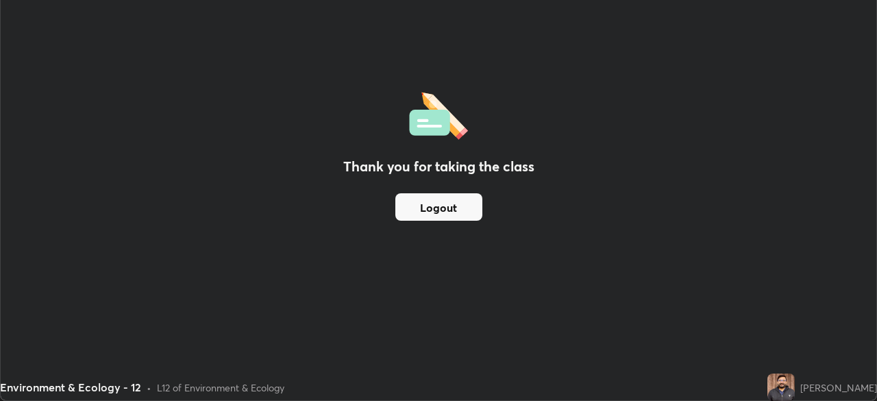
scroll to position [68126, 67650]
